Goal: Transaction & Acquisition: Book appointment/travel/reservation

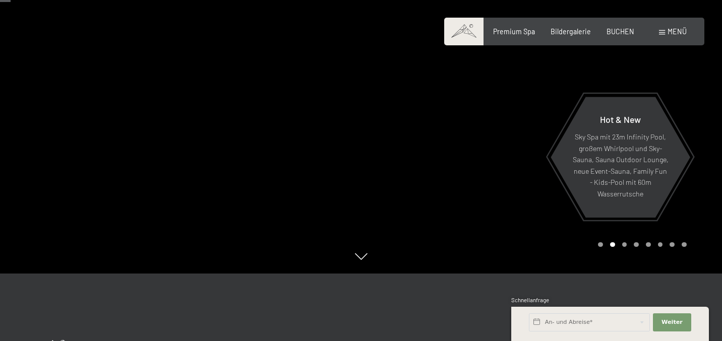
scroll to position [64, 0]
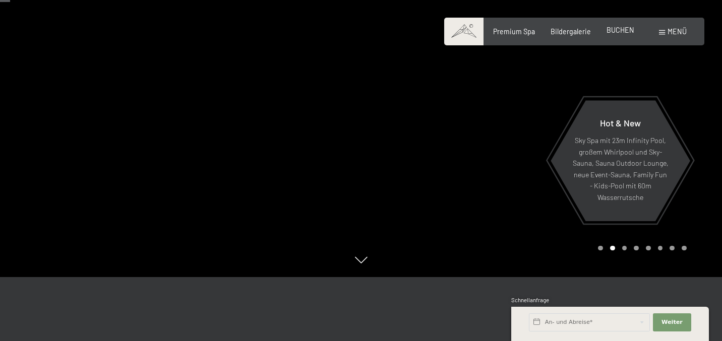
click at [619, 32] on span "BUCHEN" at bounding box center [621, 30] width 28 height 9
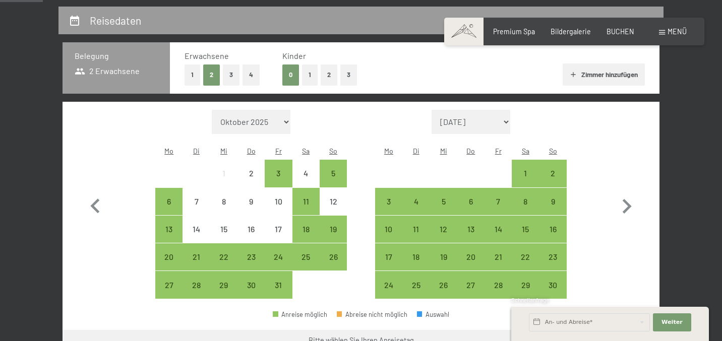
scroll to position [207, 0]
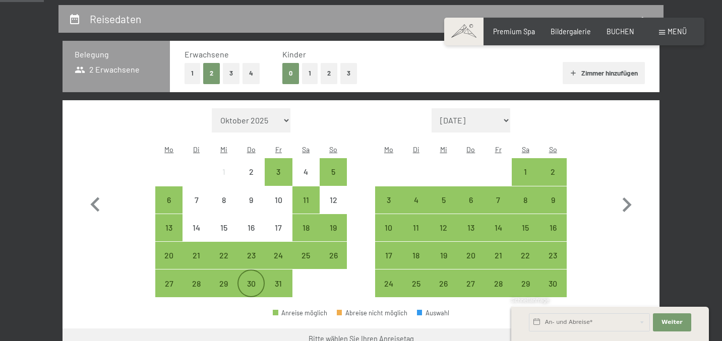
click at [255, 280] on div "30" at bounding box center [251, 292] width 25 height 25
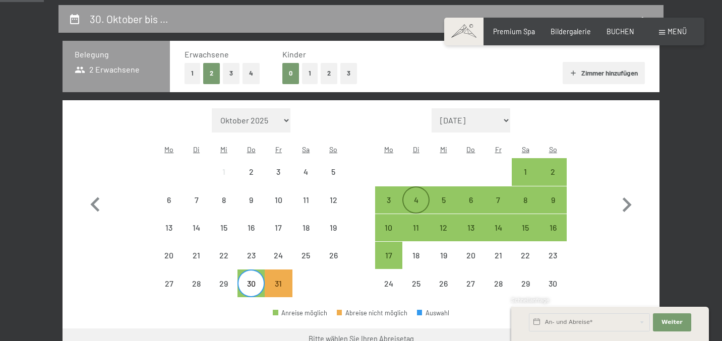
click at [418, 188] on div "4" at bounding box center [415, 200] width 25 height 25
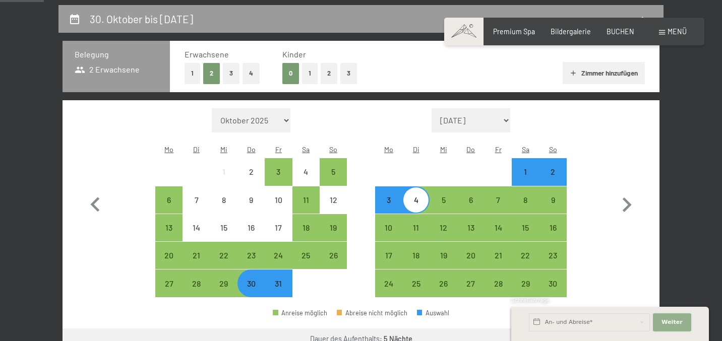
click at [672, 320] on span "Weiter" at bounding box center [672, 323] width 21 height 8
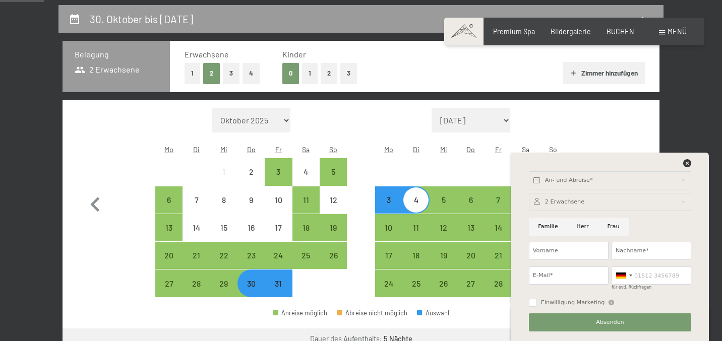
click at [591, 115] on div "Monat/Jahr Oktober 2025 November 2025 Dezember 2025 Januar 2026 Februar 2026 Mä…" at bounding box center [361, 203] width 561 height 190
click at [688, 163] on icon at bounding box center [687, 163] width 8 height 8
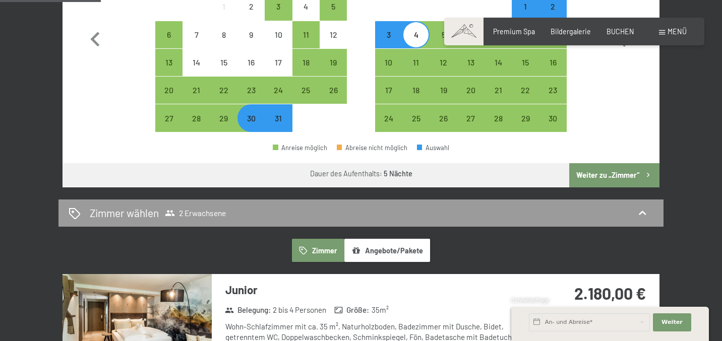
scroll to position [376, 0]
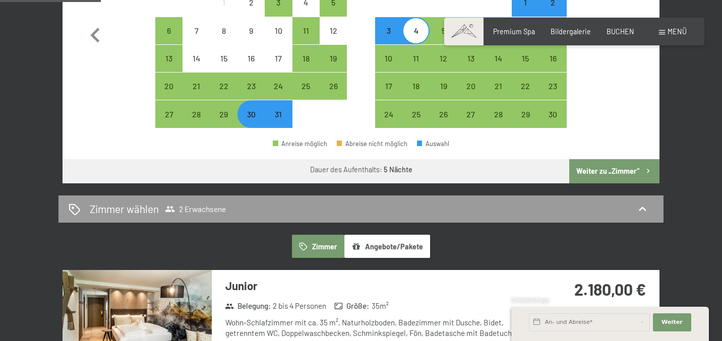
click at [601, 159] on button "Weiter zu „Zimmer“" at bounding box center [614, 171] width 90 height 24
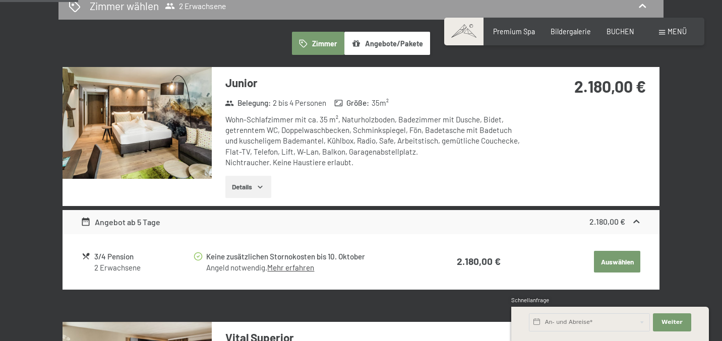
scroll to position [256, 0]
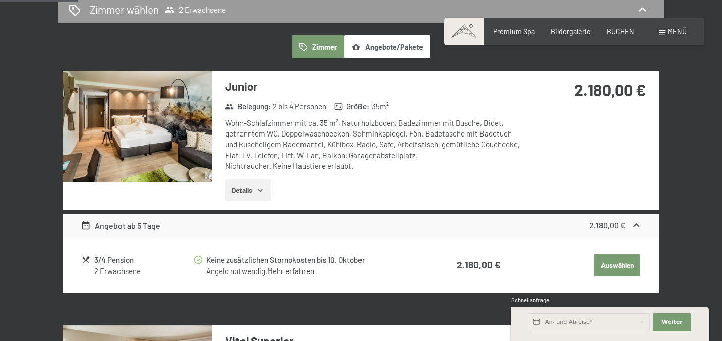
click at [261, 187] on icon "button" at bounding box center [260, 191] width 8 height 8
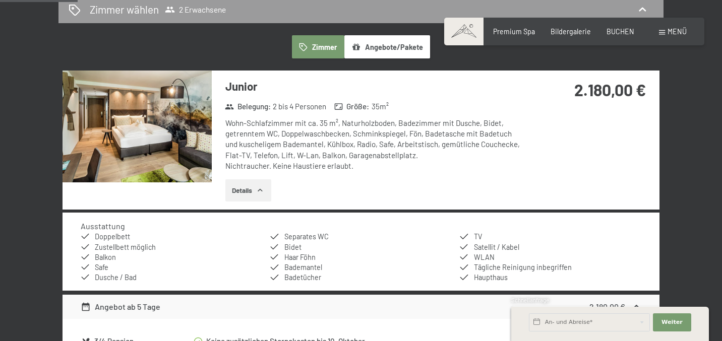
click at [144, 128] on img at bounding box center [137, 127] width 149 height 112
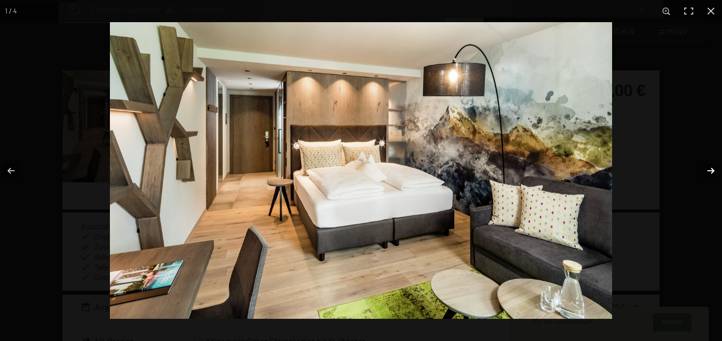
click at [711, 169] on button "button" at bounding box center [704, 171] width 35 height 50
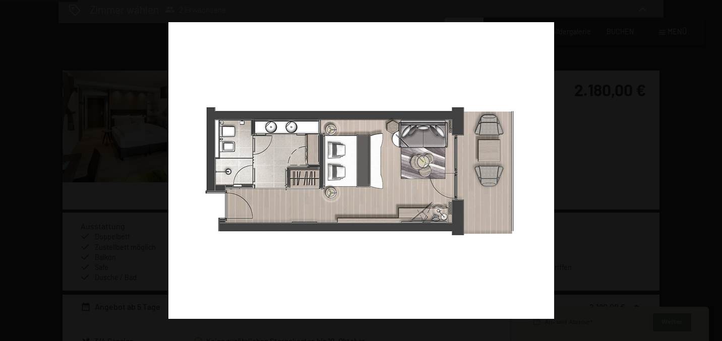
click at [711, 169] on button "button" at bounding box center [704, 171] width 35 height 50
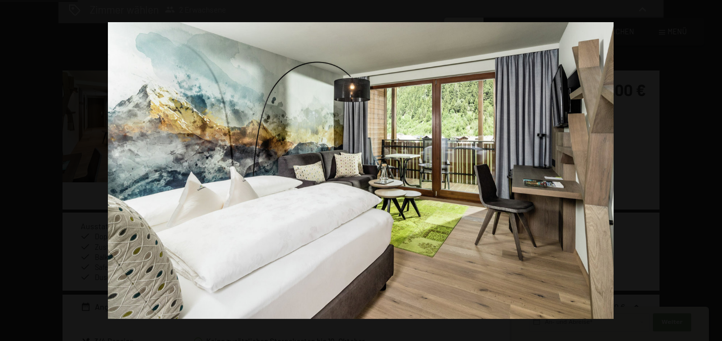
click at [711, 169] on button "button" at bounding box center [704, 171] width 35 height 50
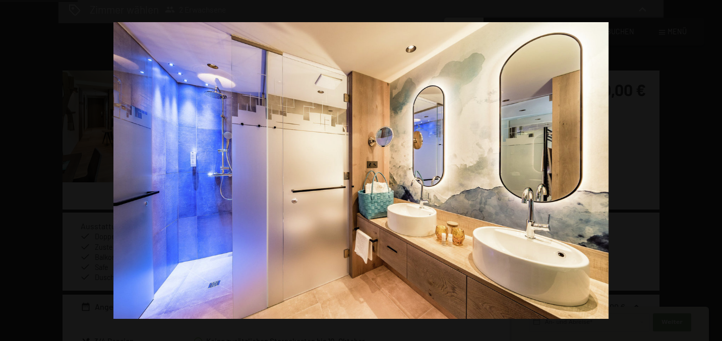
click at [711, 169] on button "button" at bounding box center [704, 171] width 35 height 50
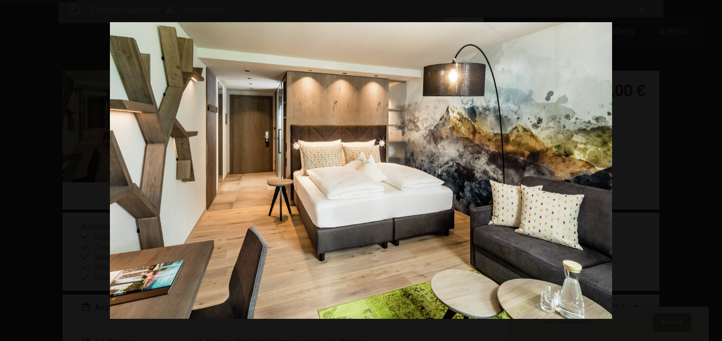
click at [711, 169] on button "button" at bounding box center [704, 171] width 35 height 50
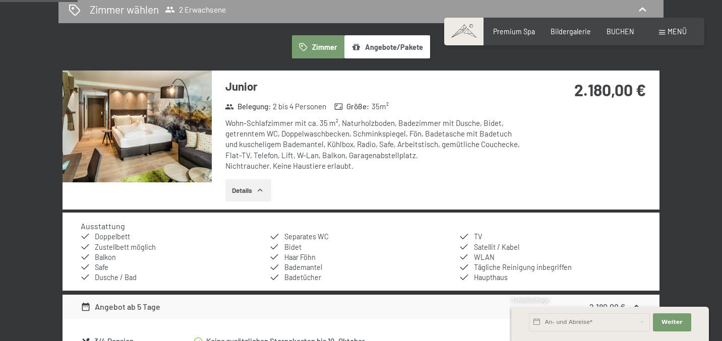
click at [0, 0] on button "button" at bounding box center [0, 0] width 0 height 0
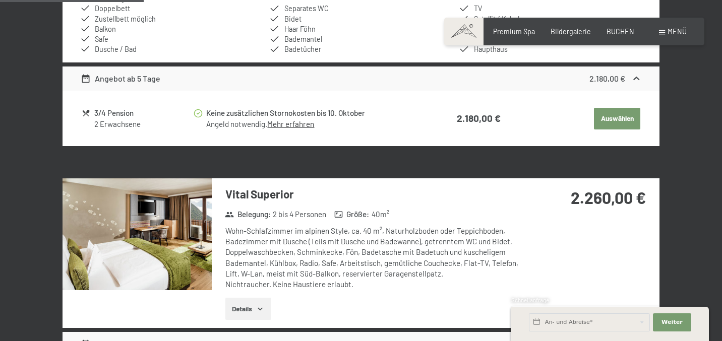
scroll to position [494, 0]
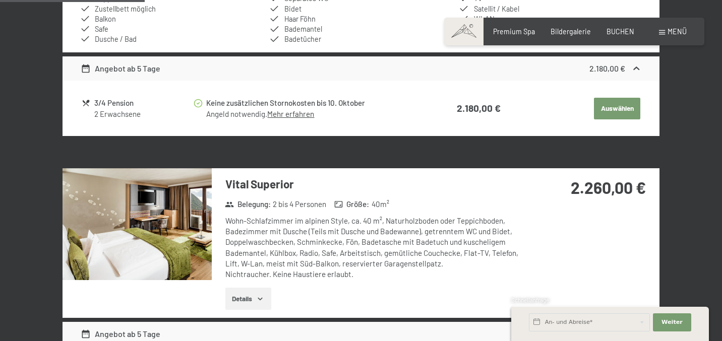
click at [107, 103] on div "3/4 Pension" at bounding box center [143, 103] width 98 height 12
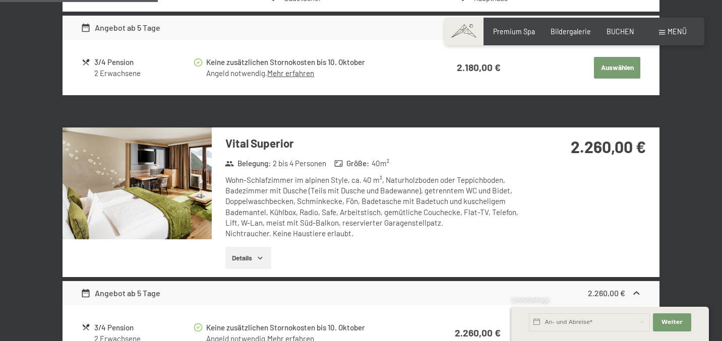
scroll to position [538, 0]
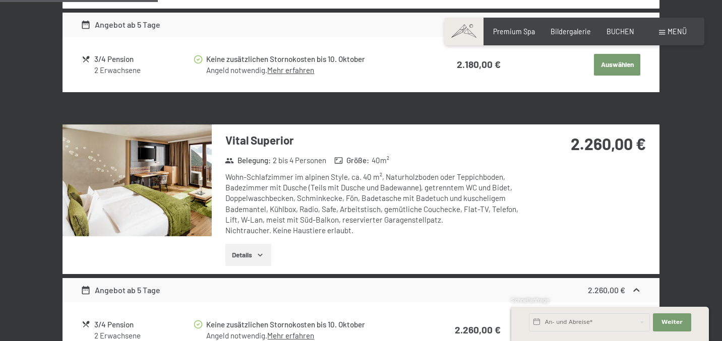
click at [134, 162] on img at bounding box center [137, 181] width 149 height 112
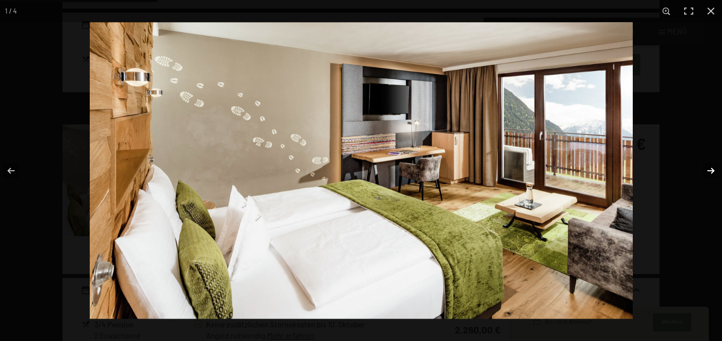
click at [712, 170] on button "button" at bounding box center [704, 171] width 35 height 50
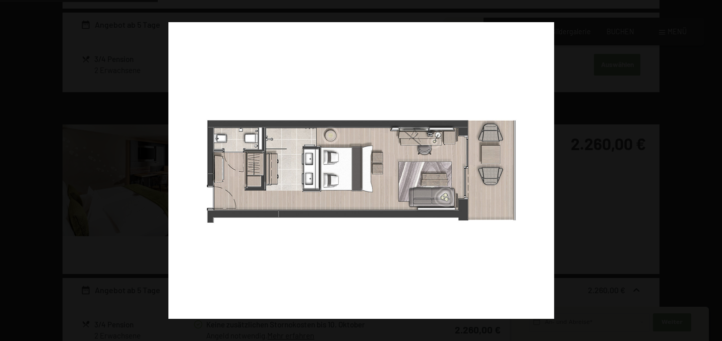
click at [712, 170] on button "button" at bounding box center [704, 171] width 35 height 50
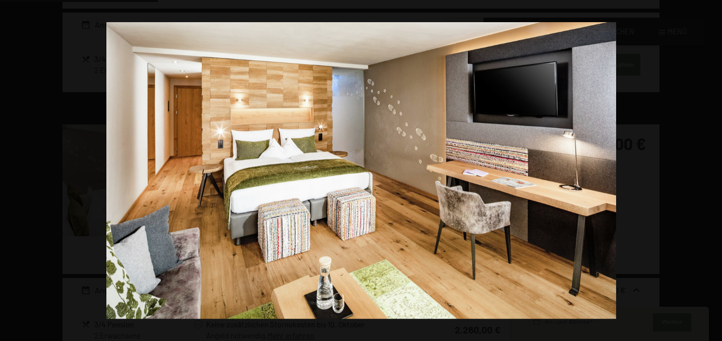
click at [712, 170] on button "button" at bounding box center [704, 171] width 35 height 50
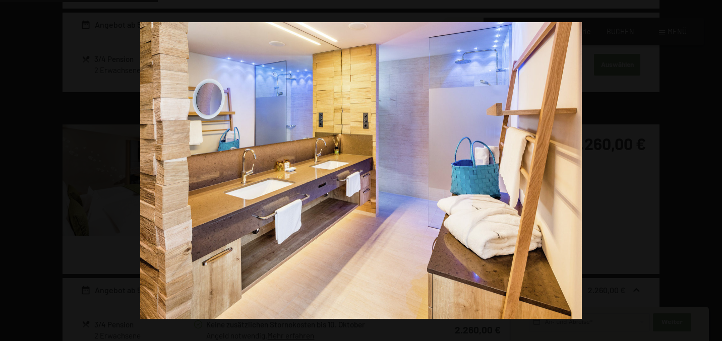
click at [712, 170] on button "button" at bounding box center [704, 171] width 35 height 50
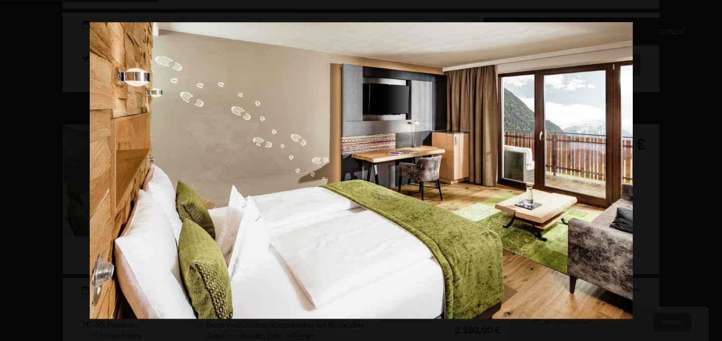
click at [712, 170] on button "button" at bounding box center [704, 171] width 35 height 50
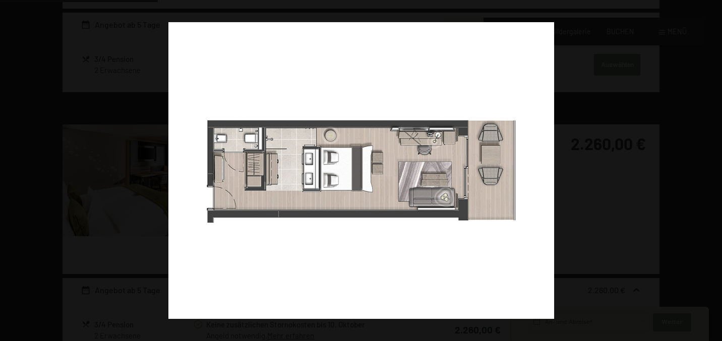
click at [712, 170] on button "button" at bounding box center [704, 171] width 35 height 50
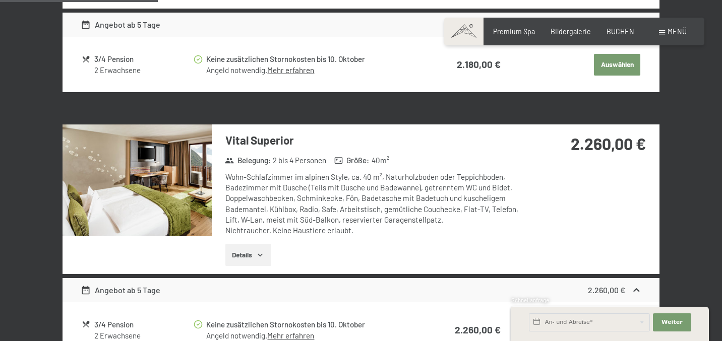
click at [0, 0] on button "button" at bounding box center [0, 0] width 0 height 0
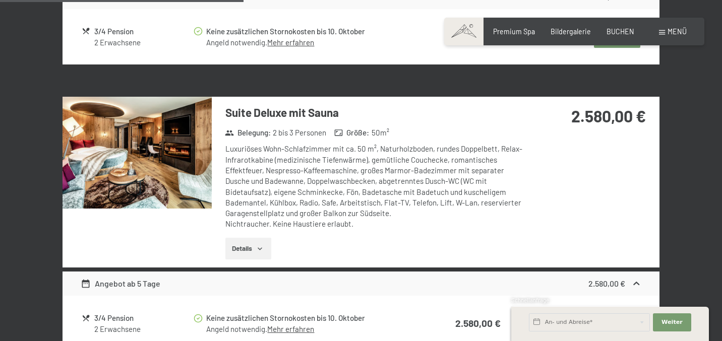
scroll to position [833, 0]
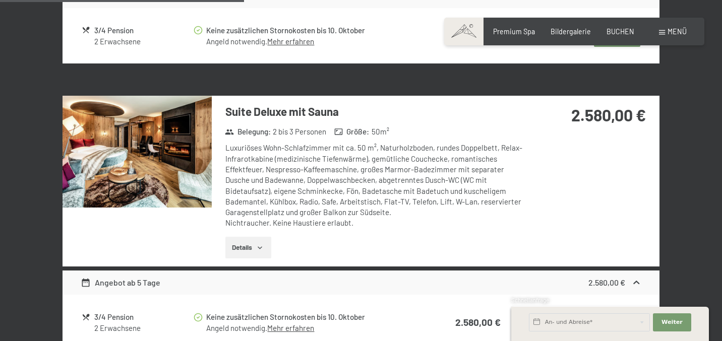
click at [139, 148] on img at bounding box center [137, 152] width 149 height 112
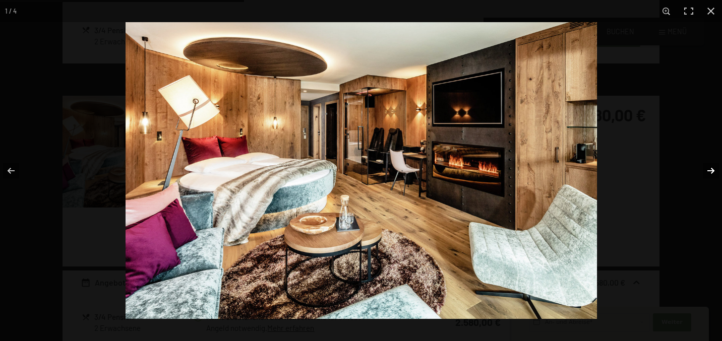
click at [711, 171] on button "button" at bounding box center [704, 171] width 35 height 50
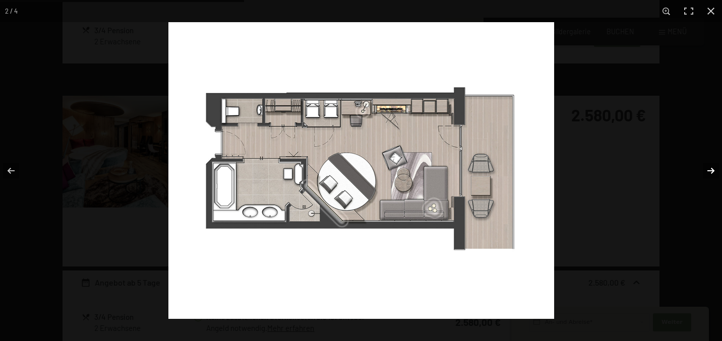
click at [712, 159] on button "button" at bounding box center [704, 171] width 35 height 50
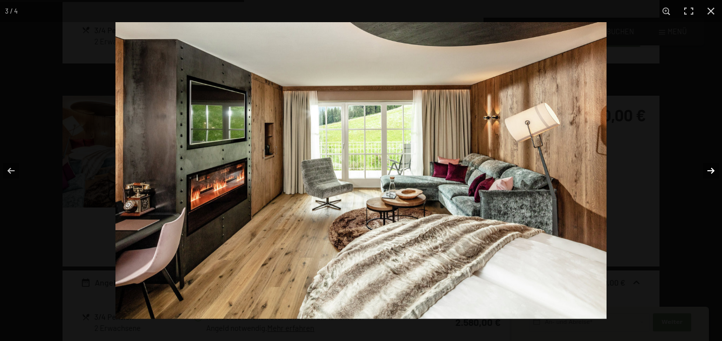
click at [712, 149] on button "button" at bounding box center [704, 171] width 35 height 50
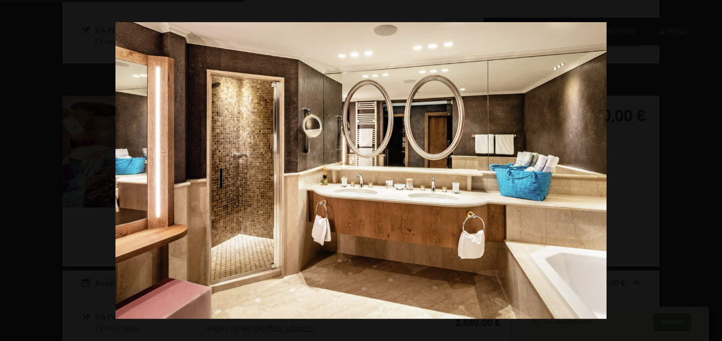
click at [712, 147] on button "button" at bounding box center [704, 171] width 35 height 50
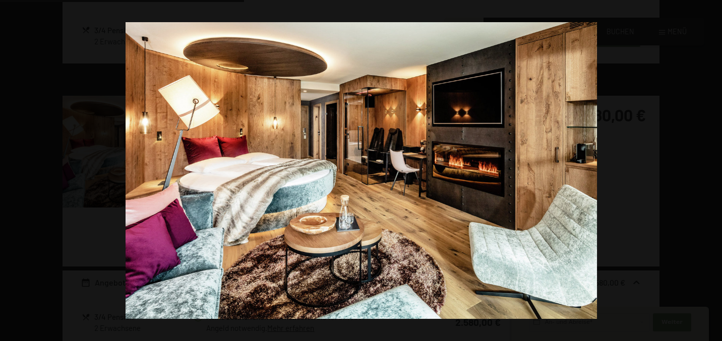
click at [712, 147] on button "button" at bounding box center [704, 171] width 35 height 50
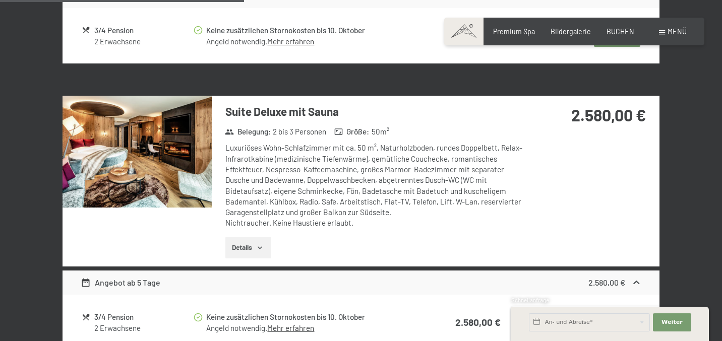
click at [0, 0] on button "button" at bounding box center [0, 0] width 0 height 0
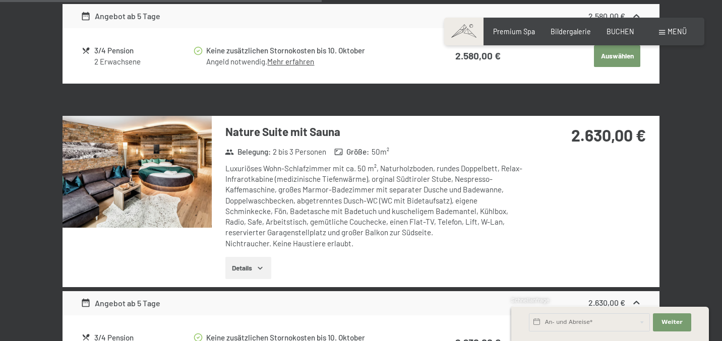
scroll to position [1102, 0]
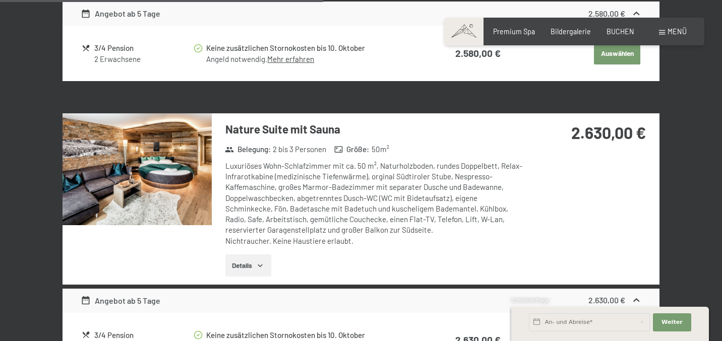
click at [158, 145] on img at bounding box center [137, 169] width 149 height 112
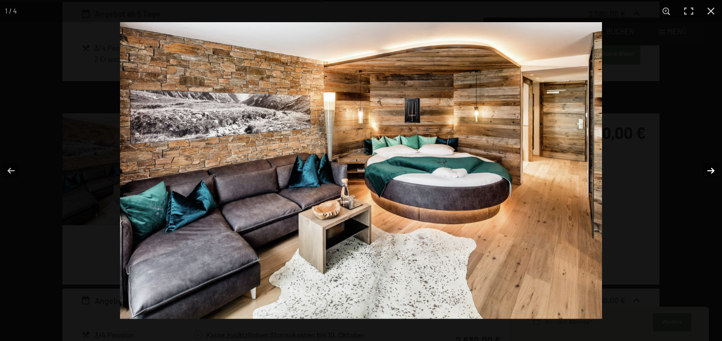
click at [714, 170] on button "button" at bounding box center [704, 171] width 35 height 50
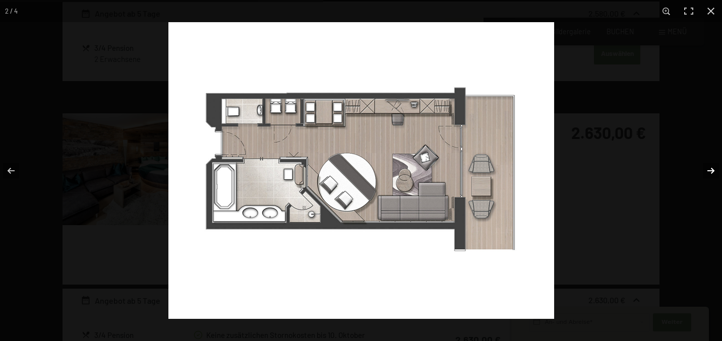
click at [714, 170] on button "button" at bounding box center [704, 171] width 35 height 50
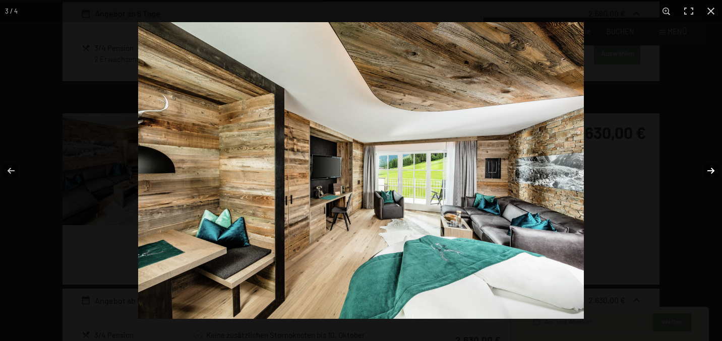
click at [714, 170] on button "button" at bounding box center [704, 171] width 35 height 50
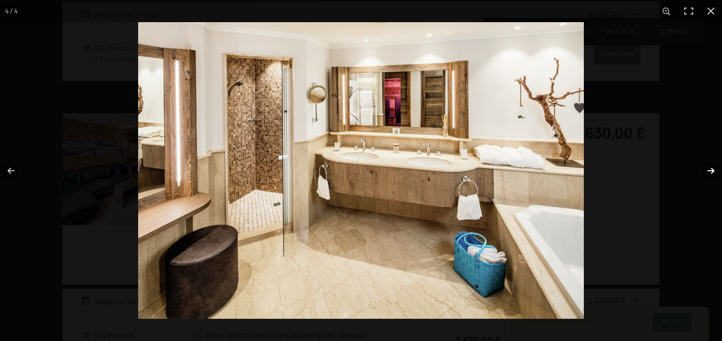
click at [714, 170] on button "button" at bounding box center [704, 171] width 35 height 50
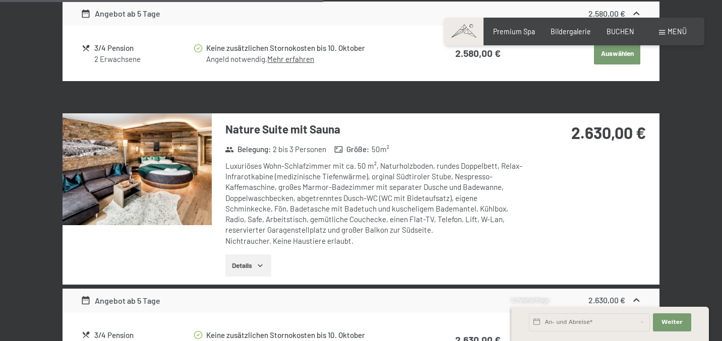
click at [0, 0] on button "button" at bounding box center [0, 0] width 0 height 0
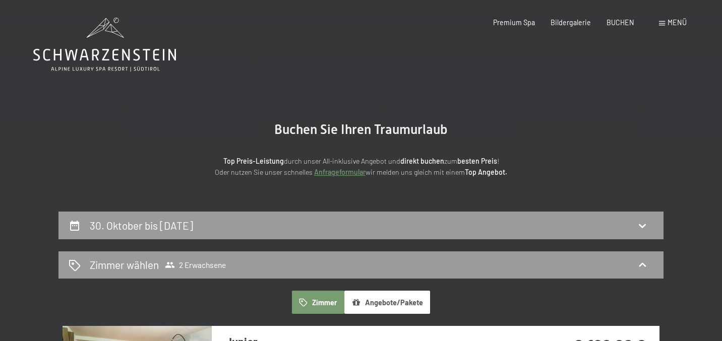
scroll to position [0, 0]
click at [568, 23] on span "Bildergalerie" at bounding box center [571, 21] width 40 height 9
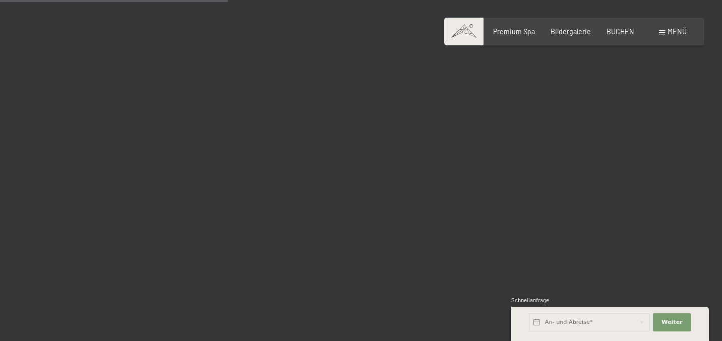
scroll to position [3253, 0]
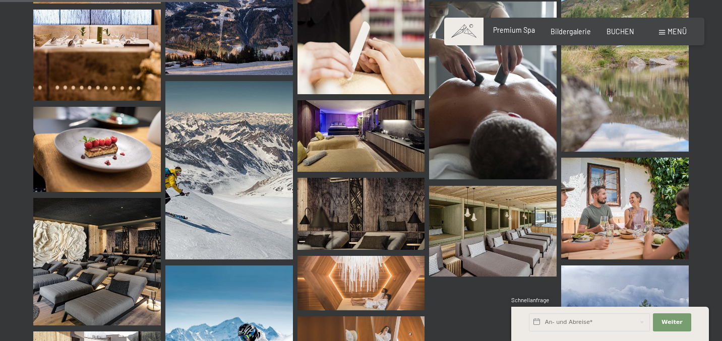
click at [514, 32] on span "Premium Spa" at bounding box center [514, 30] width 42 height 9
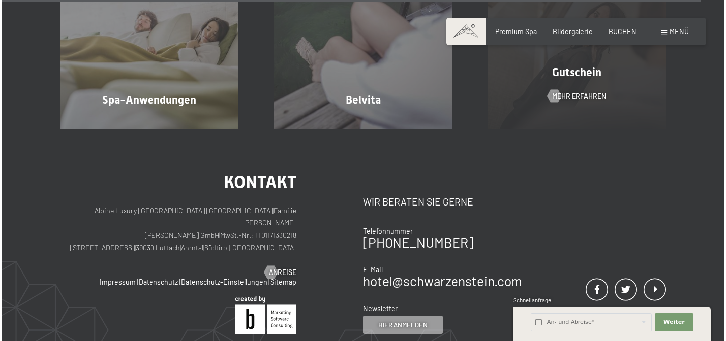
scroll to position [5191, 0]
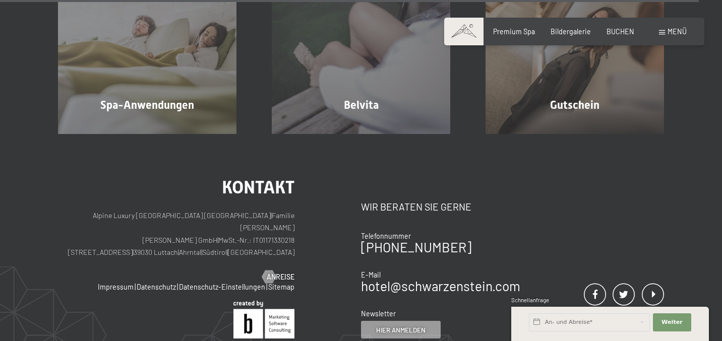
click at [674, 32] on span "Menü" at bounding box center [677, 31] width 19 height 9
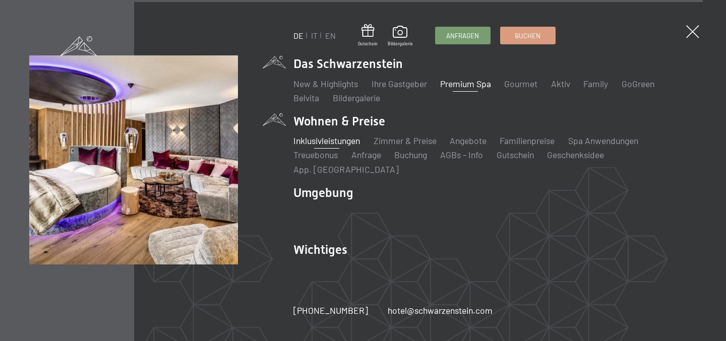
click at [330, 146] on link "Inklusivleistungen" at bounding box center [326, 140] width 67 height 11
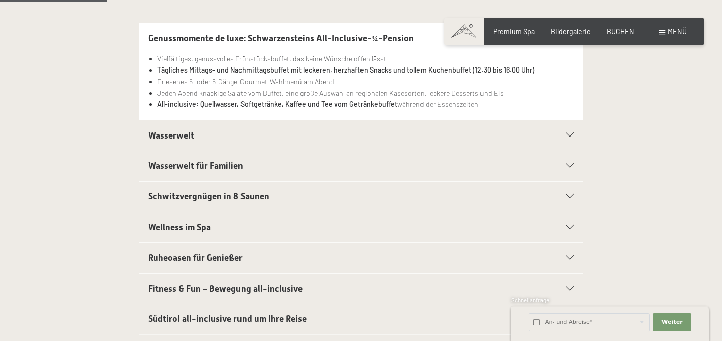
scroll to position [272, 0]
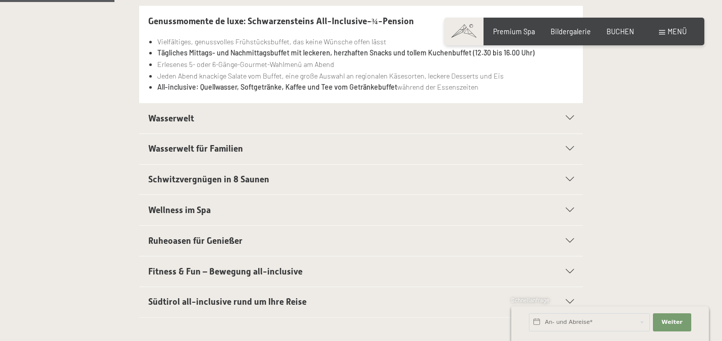
click at [566, 209] on icon at bounding box center [570, 210] width 8 height 5
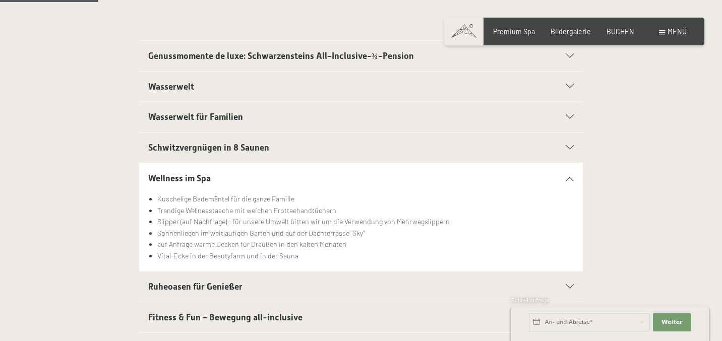
scroll to position [232, 0]
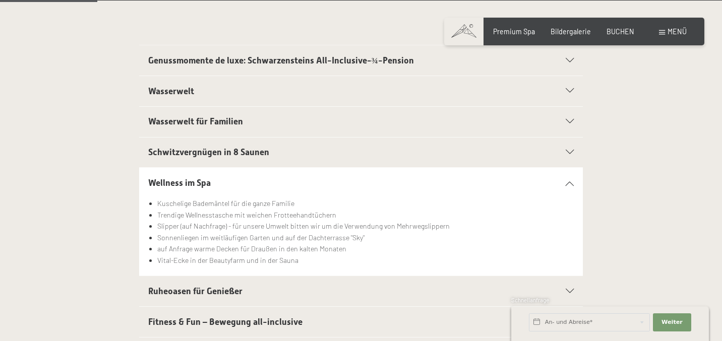
click at [570, 89] on icon at bounding box center [570, 91] width 8 height 5
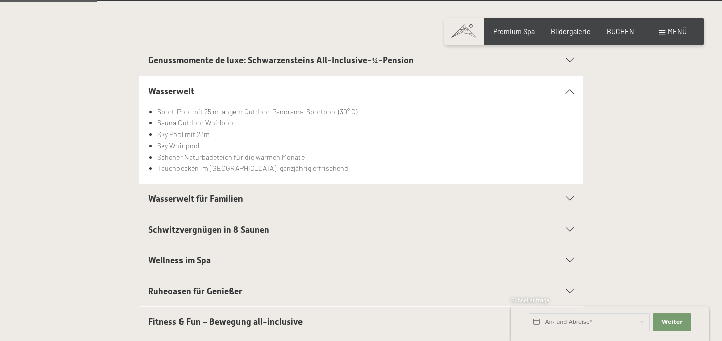
click at [573, 197] on icon at bounding box center [570, 199] width 8 height 5
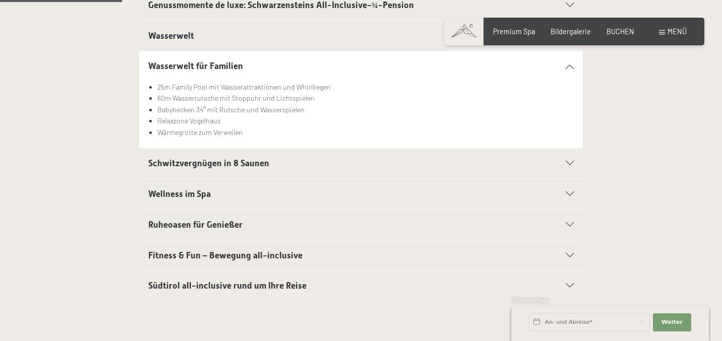
scroll to position [290, 0]
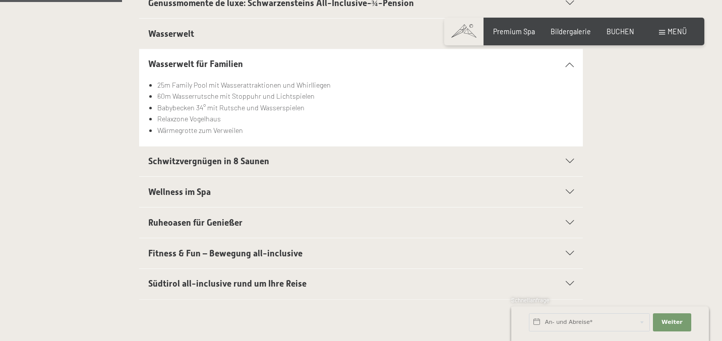
click at [570, 190] on icon at bounding box center [570, 192] width 8 height 5
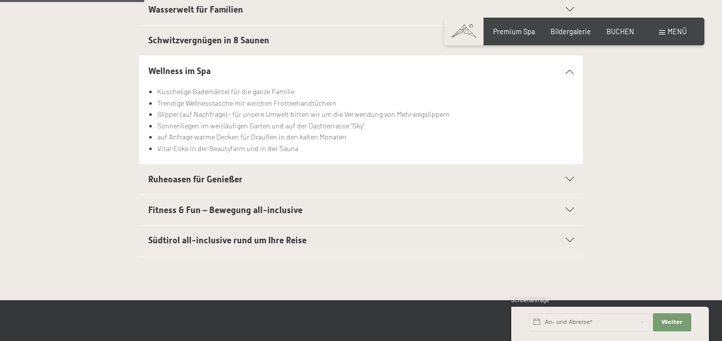
scroll to position [347, 0]
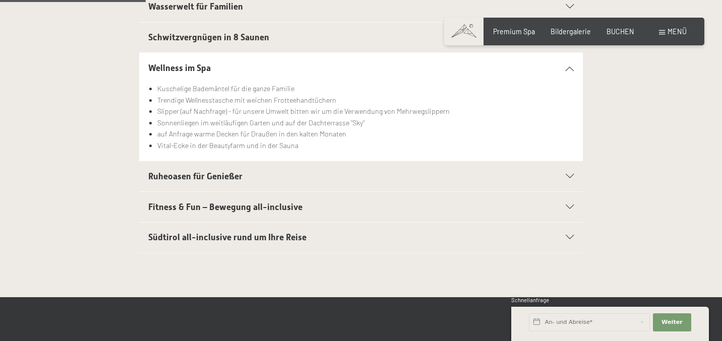
click at [569, 174] on icon at bounding box center [570, 176] width 8 height 5
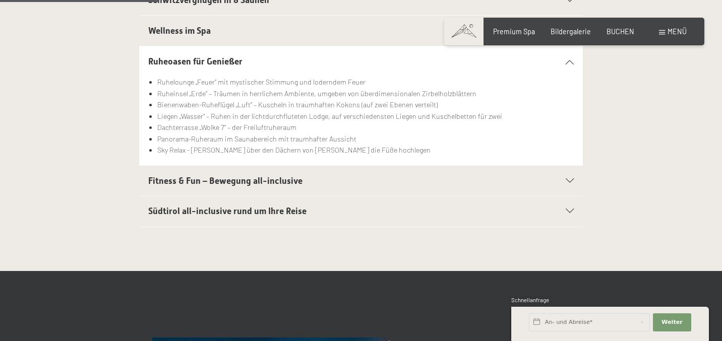
scroll to position [387, 0]
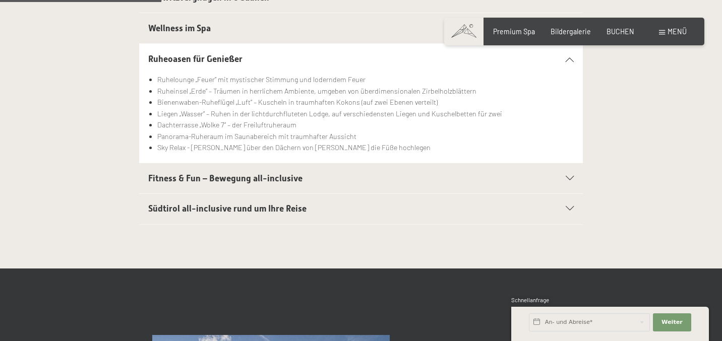
click at [570, 176] on icon at bounding box center [570, 178] width 8 height 5
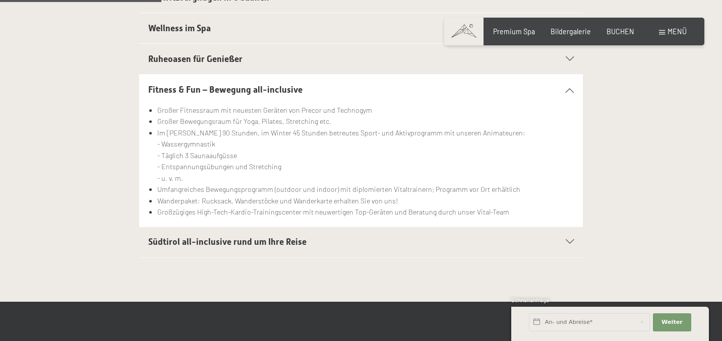
click at [568, 240] on icon at bounding box center [570, 242] width 8 height 5
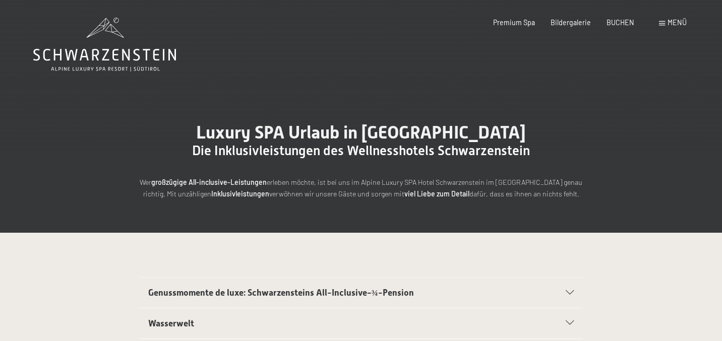
scroll to position [0, 0]
